Goal: Task Accomplishment & Management: Use online tool/utility

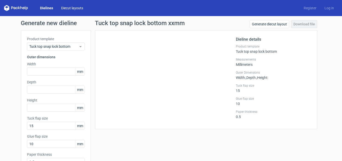
click at [71, 7] on link "Diecut layouts" at bounding box center [72, 8] width 30 height 5
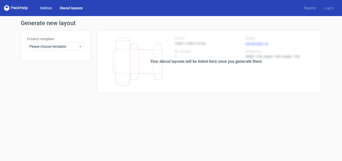
click at [43, 8] on link "Dielines" at bounding box center [46, 8] width 20 height 5
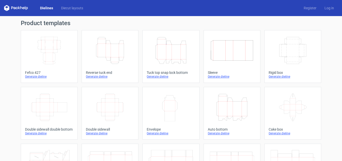
click at [123, 53] on icon "Height Depth Width" at bounding box center [110, 50] width 44 height 28
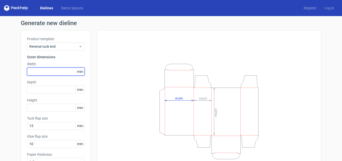
click at [33, 70] on input "text" at bounding box center [56, 71] width 58 height 8
type input "170"
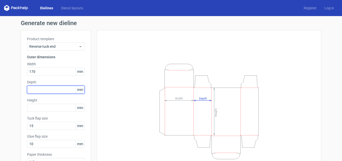
click at [47, 88] on input "text" at bounding box center [56, 89] width 58 height 8
type input "35"
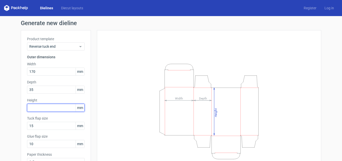
click at [44, 107] on input "text" at bounding box center [56, 108] width 58 height 8
type input "235"
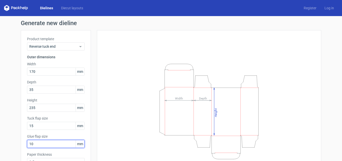
click at [62, 143] on input "10" at bounding box center [56, 144] width 58 height 8
type input "20"
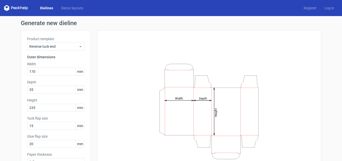
click at [76, 138] on label "Glue flap size" at bounding box center [56, 136] width 58 height 5
click at [80, 134] on label "Glue flap size" at bounding box center [56, 136] width 58 height 5
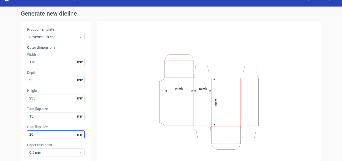
scroll to position [36, 0]
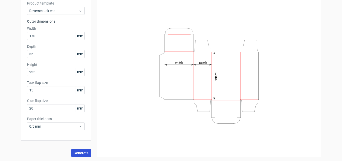
click at [82, 152] on span "Generate" at bounding box center [81, 153] width 15 height 4
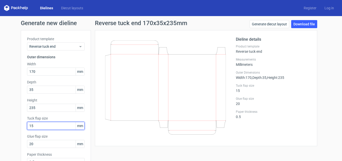
click at [53, 126] on input "15" at bounding box center [56, 126] width 58 height 8
click at [73, 118] on label "Tuck flap size" at bounding box center [56, 118] width 58 height 5
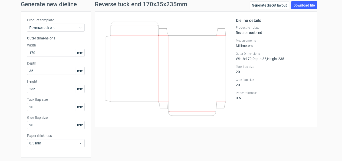
scroll to position [36, 0]
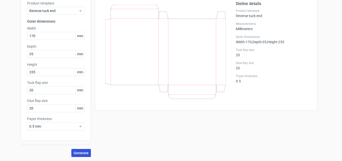
click at [79, 150] on button "Generate" at bounding box center [81, 153] width 20 height 8
click at [79, 152] on span "Generate" at bounding box center [81, 153] width 15 height 4
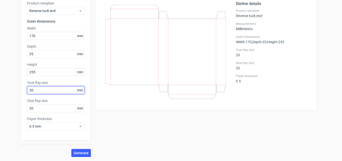
click at [39, 91] on input "20" at bounding box center [56, 90] width 58 height 8
type input "25"
click at [67, 99] on label "Glue flap size" at bounding box center [56, 100] width 58 height 5
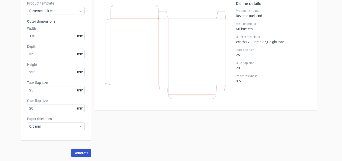
click at [75, 152] on span "Generate" at bounding box center [81, 153] width 15 height 4
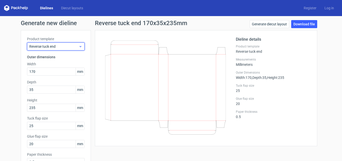
click at [75, 45] on span "Reverse tuck end" at bounding box center [53, 46] width 49 height 5
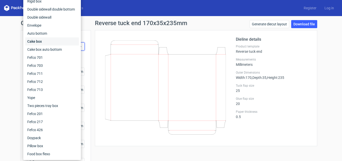
click at [37, 39] on div "Cake box" at bounding box center [52, 41] width 54 height 8
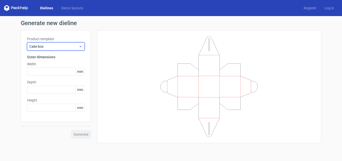
click at [81, 49] on div "Cake box" at bounding box center [56, 46] width 58 height 8
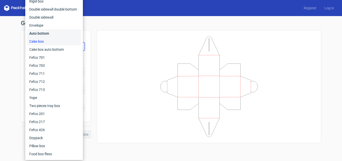
click at [45, 34] on div "Auto bottom" at bounding box center [54, 33] width 54 height 8
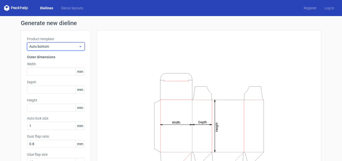
click at [82, 46] on div "Auto bottom" at bounding box center [56, 46] width 58 height 8
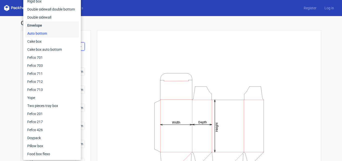
click at [38, 25] on div "Envelope" at bounding box center [52, 25] width 54 height 8
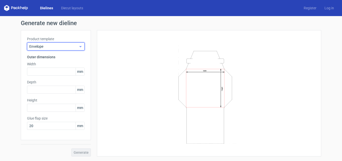
click at [82, 47] on div "Envelope" at bounding box center [56, 46] width 58 height 8
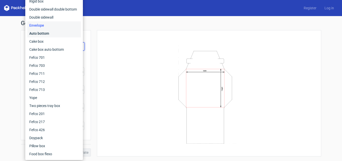
click at [45, 36] on div "Auto bottom" at bounding box center [54, 33] width 54 height 8
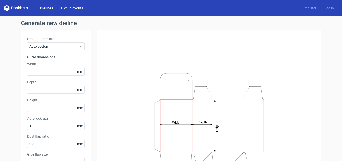
click at [71, 8] on link "Diecut layouts" at bounding box center [72, 8] width 30 height 5
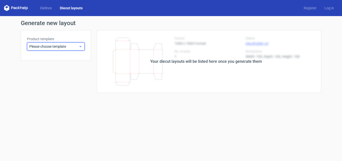
click at [78, 48] on span "Please choose template" at bounding box center [53, 46] width 49 height 5
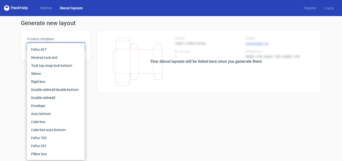
click at [45, 3] on div "Dielines Diecut layouts Register Log in" at bounding box center [171, 8] width 342 height 16
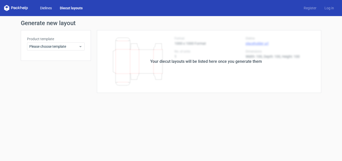
click at [45, 6] on link "Dielines" at bounding box center [46, 8] width 20 height 5
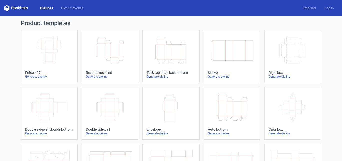
click at [125, 54] on icon "Height Depth Width" at bounding box center [110, 50] width 44 height 28
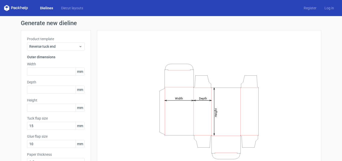
scroll to position [36, 0]
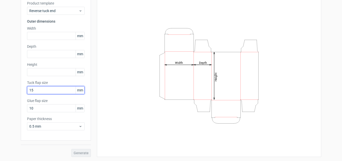
click at [40, 90] on input "15" at bounding box center [56, 90] width 58 height 8
type input "20"
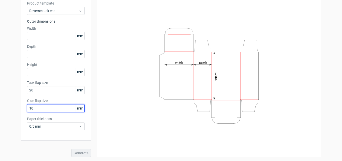
click at [40, 107] on input "10" at bounding box center [56, 108] width 58 height 8
type input "20"
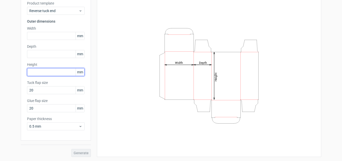
click at [59, 71] on input "text" at bounding box center [56, 72] width 58 height 8
type input "235"
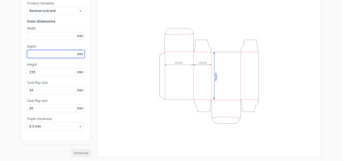
click at [61, 53] on input "text" at bounding box center [56, 54] width 58 height 8
type input "35"
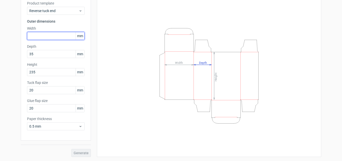
click at [58, 36] on input "text" at bounding box center [56, 36] width 58 height 8
type input "170"
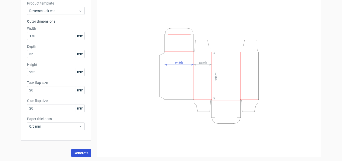
click at [75, 150] on button "Generate" at bounding box center [81, 153] width 20 height 8
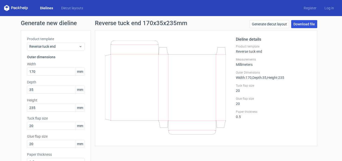
click at [304, 25] on link "Download file" at bounding box center [304, 24] width 26 height 8
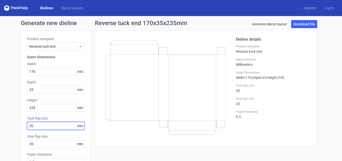
click at [52, 126] on input "20" at bounding box center [56, 126] width 58 height 8
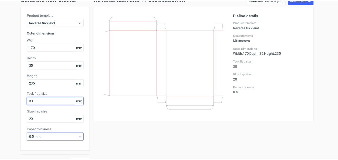
scroll to position [36, 0]
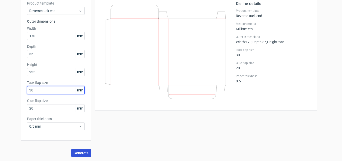
type input "30"
click at [80, 152] on span "Generate" at bounding box center [81, 153] width 15 height 4
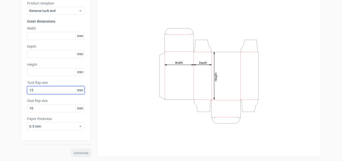
click at [43, 91] on input "15" at bounding box center [56, 90] width 58 height 8
type input "30"
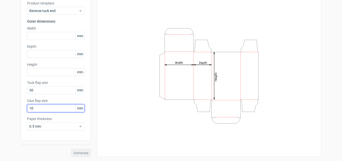
click at [39, 107] on input "10" at bounding box center [56, 108] width 58 height 8
type input "20"
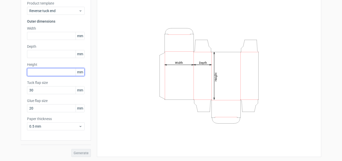
click at [46, 70] on input "text" at bounding box center [56, 72] width 58 height 8
type input "235"
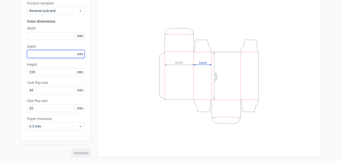
click at [45, 54] on input "text" at bounding box center [56, 54] width 58 height 8
type input "35"
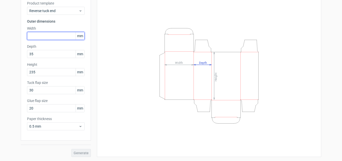
click at [44, 36] on input "text" at bounding box center [56, 36] width 58 height 8
type input "170"
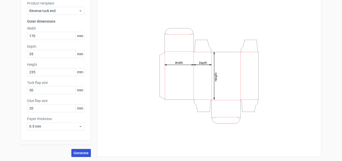
click at [87, 152] on button "Generate" at bounding box center [81, 153] width 20 height 8
